Goal: Navigation & Orientation: Find specific page/section

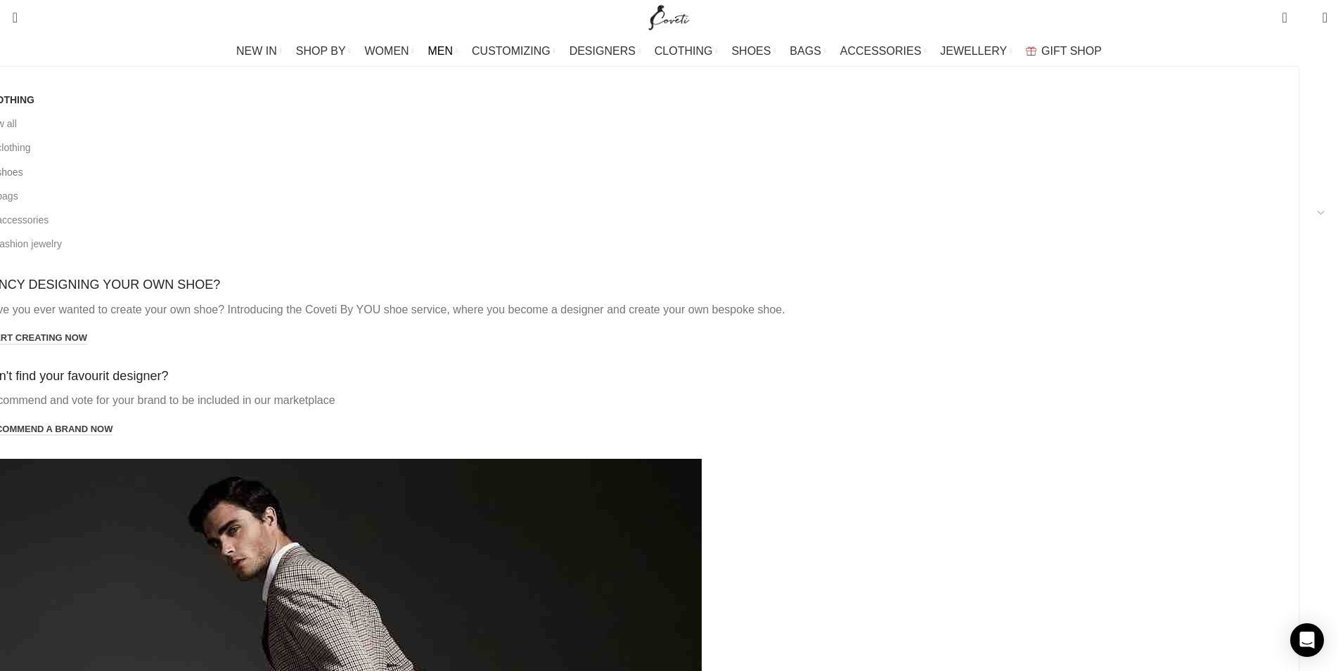
click at [273, 171] on link "All shoes" at bounding box center [635, 172] width 1305 height 24
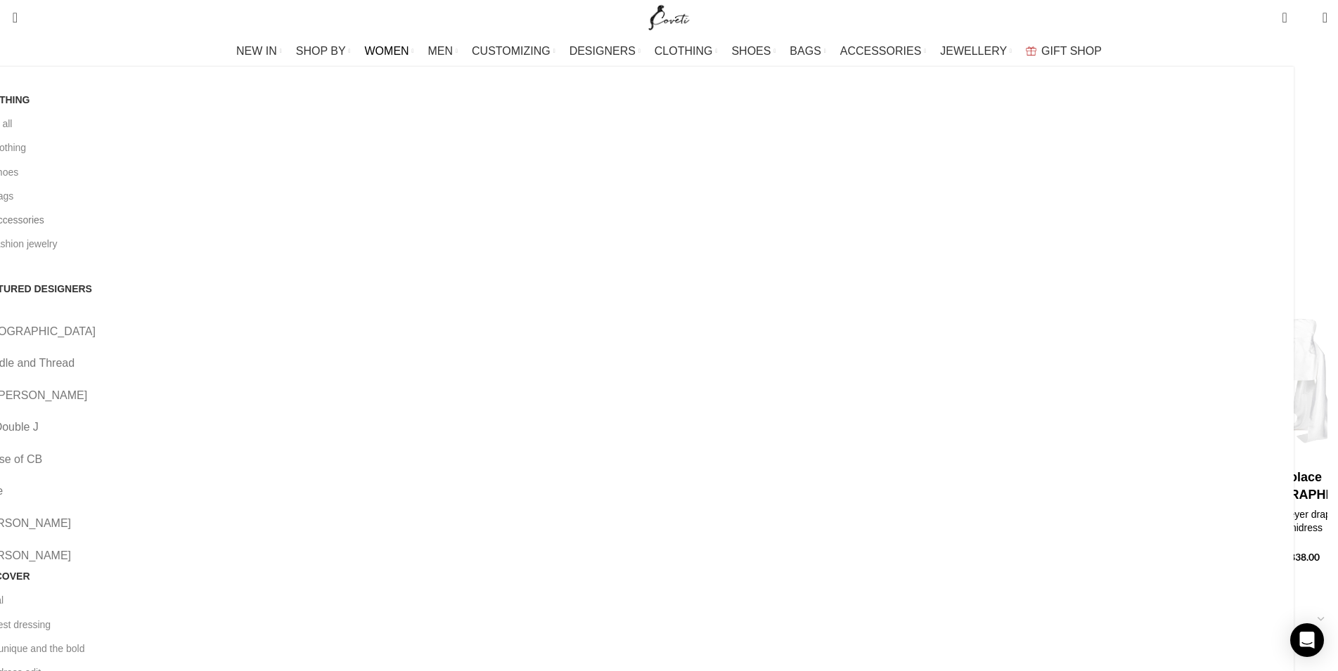
click at [273, 222] on link "All accessories" at bounding box center [630, 220] width 1305 height 24
